Goal: Transaction & Acquisition: Purchase product/service

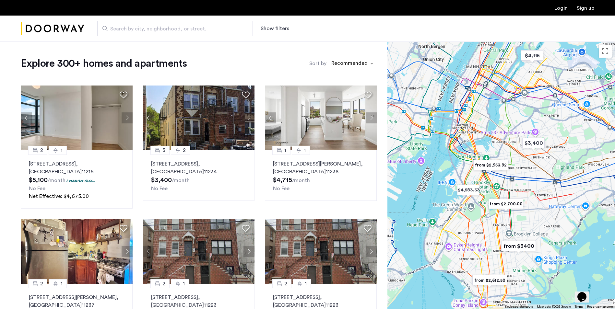
click at [138, 32] on span "Search by city, neighborhood, or street." at bounding box center [172, 29] width 124 height 8
click at [138, 32] on input "Search by city, neighborhood, or street." at bounding box center [175, 29] width 156 height 16
paste input "**********"
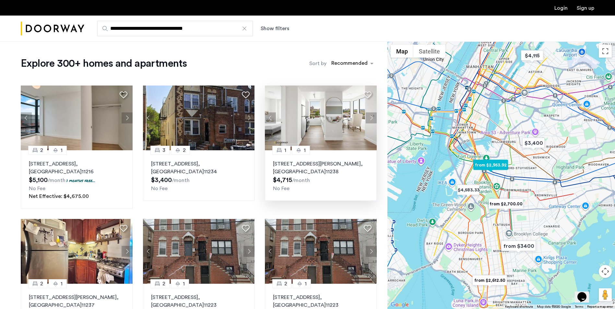
type input "**********"
